Goal: Register for event/course

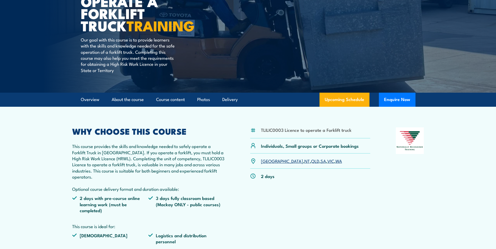
scroll to position [105, 0]
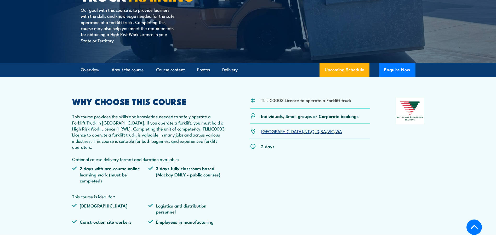
click at [311, 131] on link "QLD" at bounding box center [315, 131] width 8 height 6
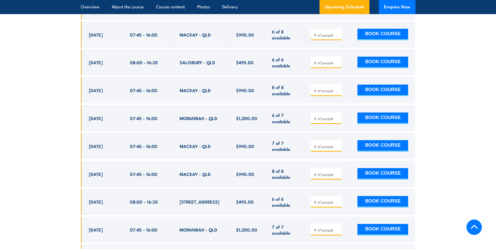
scroll to position [1005, 0]
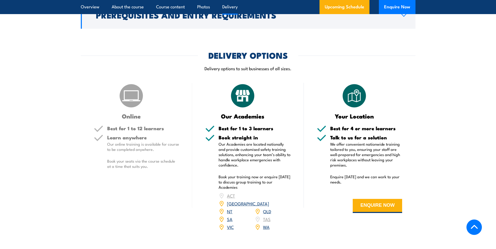
scroll to position [627, 0]
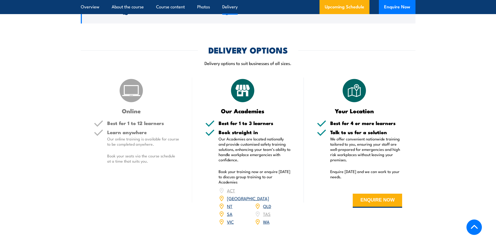
click at [268, 203] on link "QLD" at bounding box center [267, 206] width 8 height 6
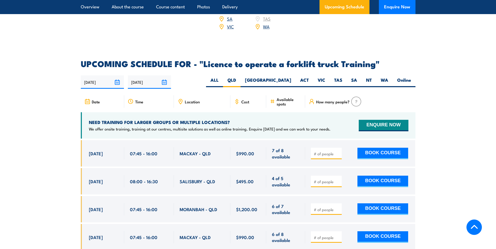
scroll to position [822, 0]
click at [180, 101] on icon at bounding box center [180, 101] width 1 height 1
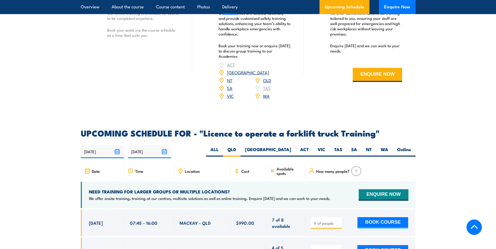
scroll to position [770, 0]
